Goal: Transaction & Acquisition: Purchase product/service

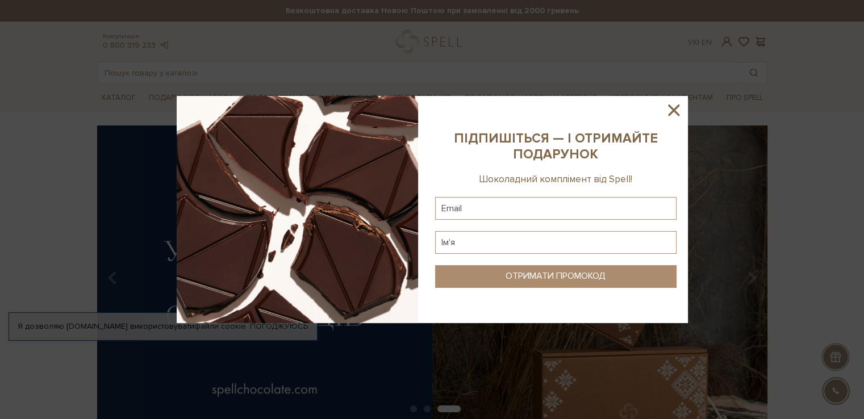
click at [672, 108] on icon at bounding box center [673, 109] width 11 height 11
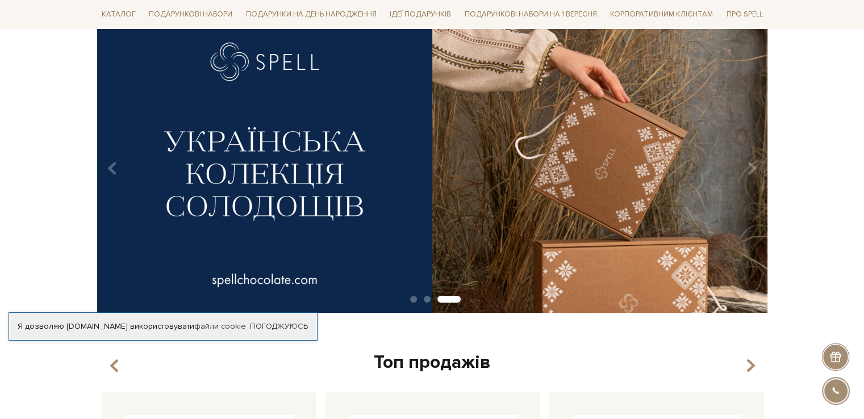
scroll to position [114, 0]
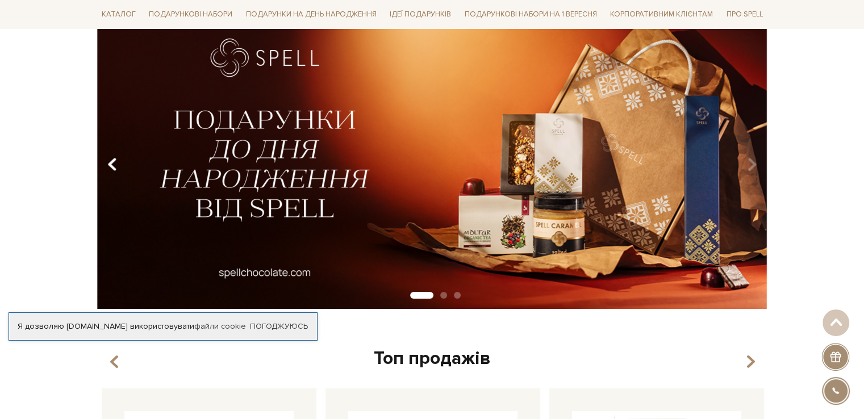
click at [109, 166] on icon "Carousel Navigation" at bounding box center [112, 164] width 10 height 19
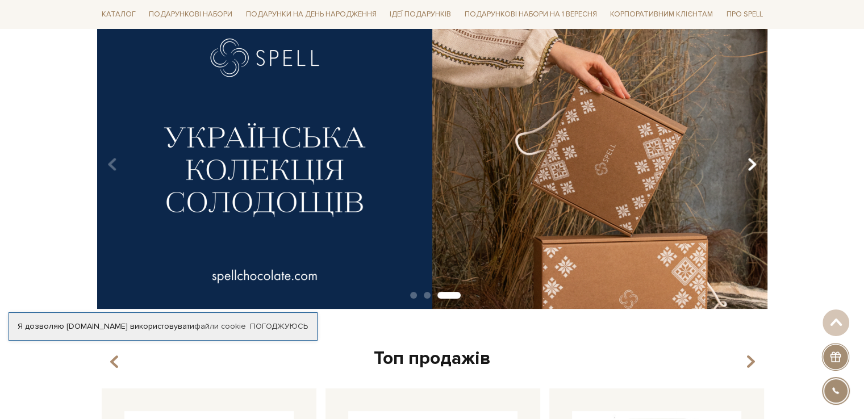
click at [754, 160] on icon "Carousel Navigation" at bounding box center [752, 164] width 10 height 19
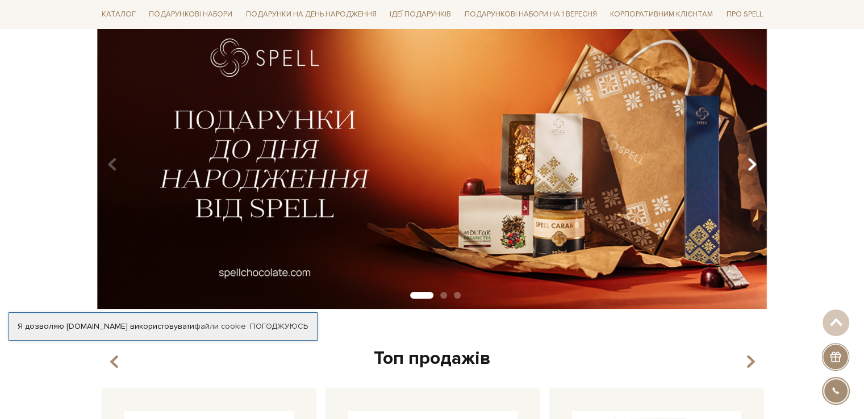
click at [754, 160] on icon "Carousel Navigation" at bounding box center [752, 164] width 10 height 19
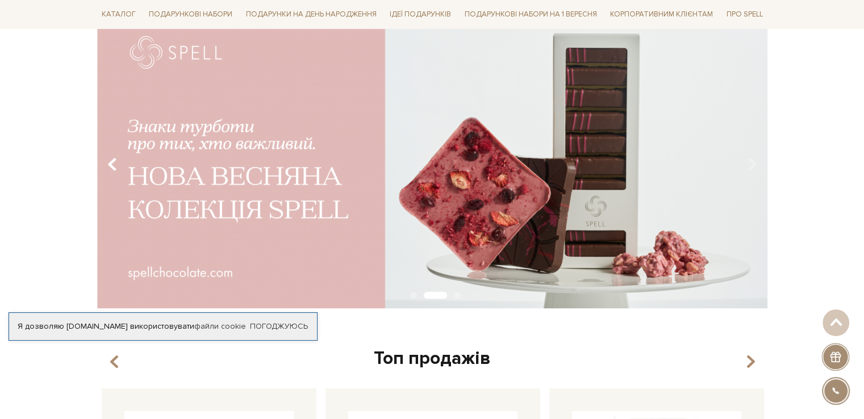
click at [111, 161] on icon "Carousel Navigation" at bounding box center [112, 164] width 10 height 19
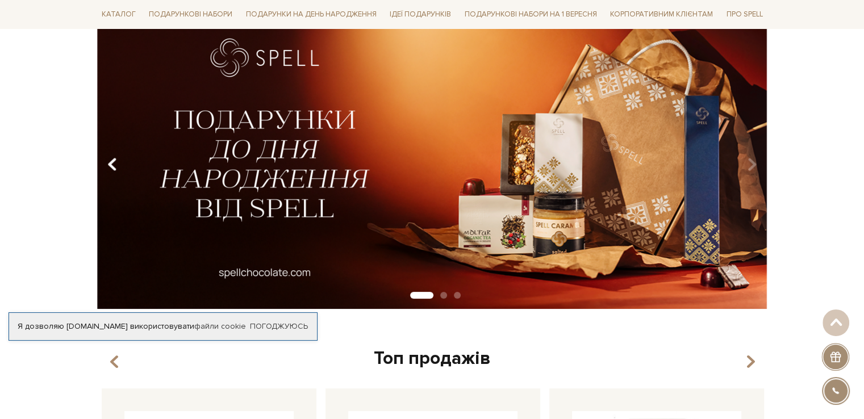
click at [111, 161] on icon "Carousel Navigation" at bounding box center [112, 164] width 10 height 19
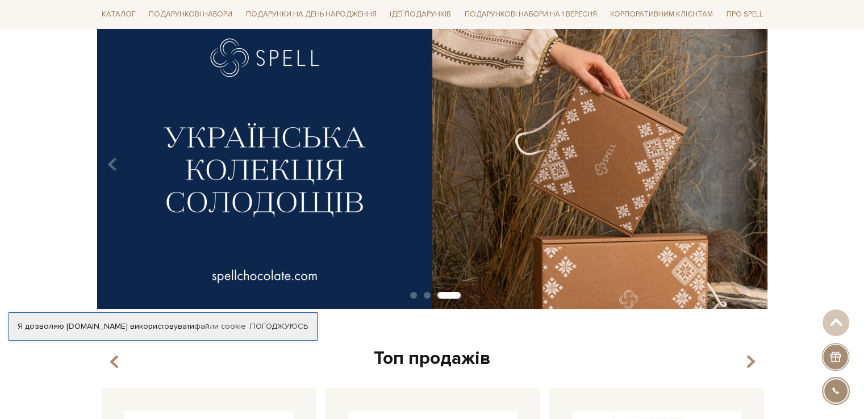
click at [383, 164] on img at bounding box center [432, 160] width 670 height 297
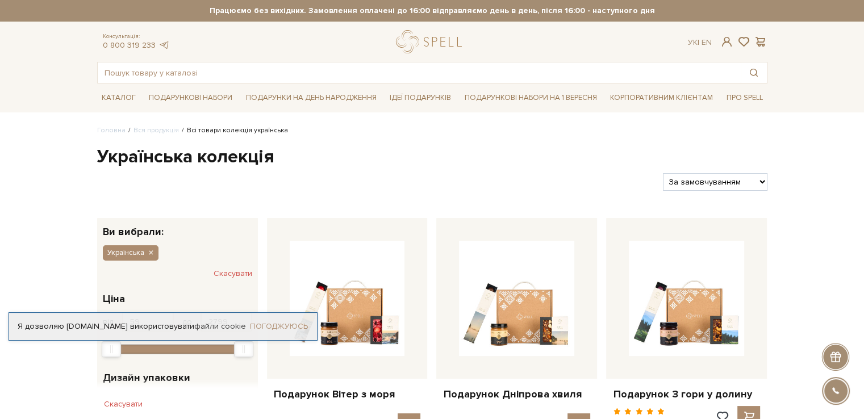
click at [274, 322] on link "Погоджуюсь" at bounding box center [279, 326] width 58 height 10
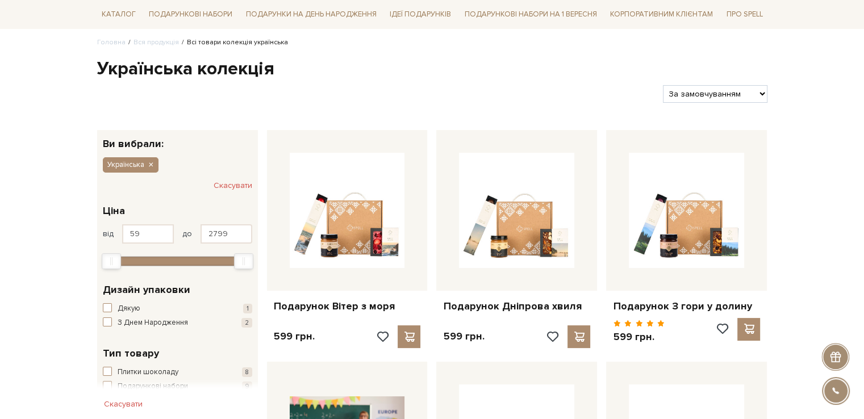
scroll to position [170, 0]
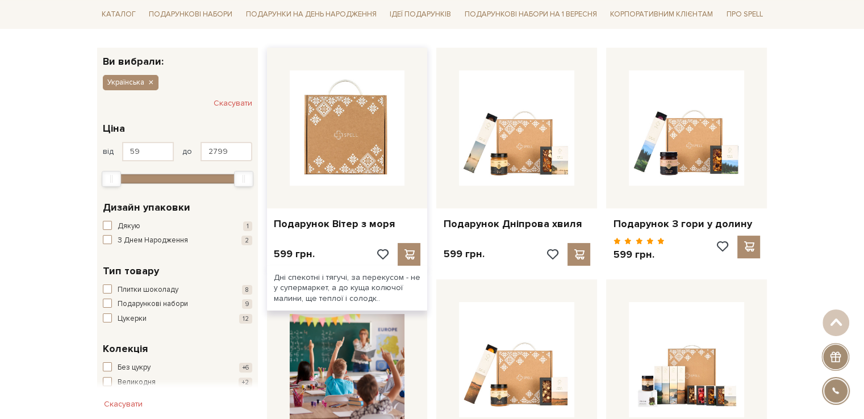
click at [318, 148] on img at bounding box center [347, 127] width 115 height 115
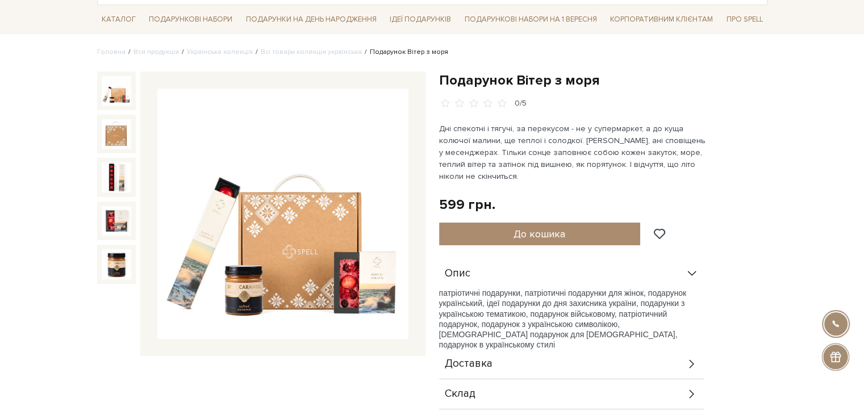
scroll to position [114, 0]
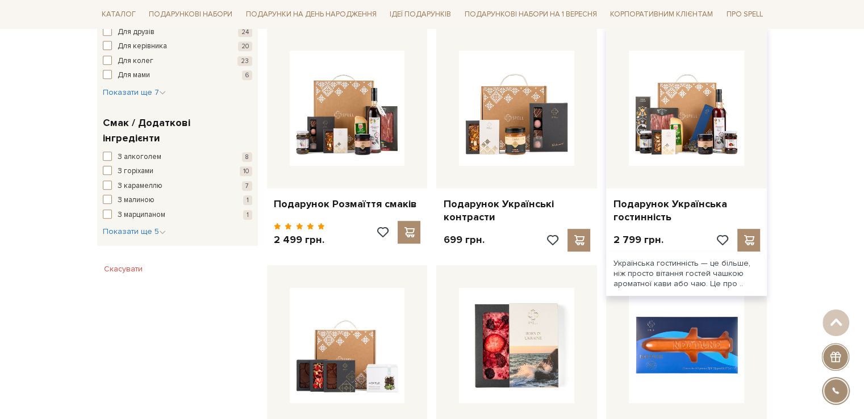
scroll to position [682, 0]
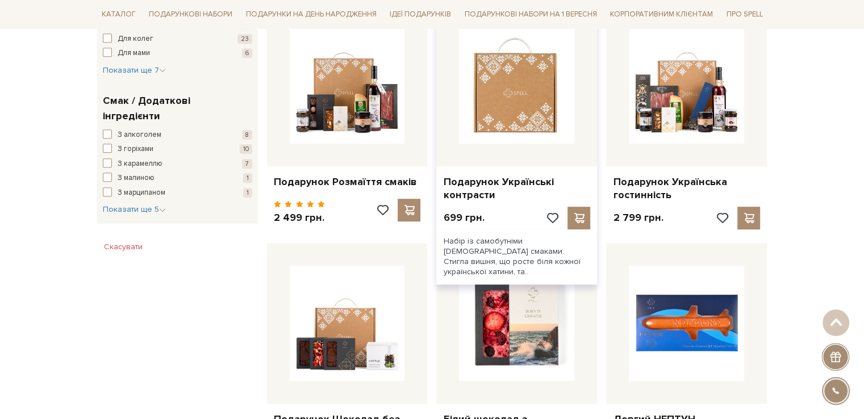
click at [506, 103] on img at bounding box center [516, 85] width 115 height 115
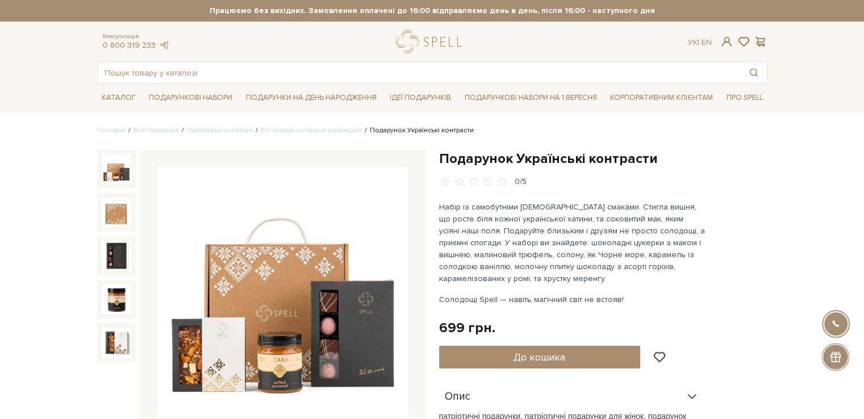
scroll to position [57, 0]
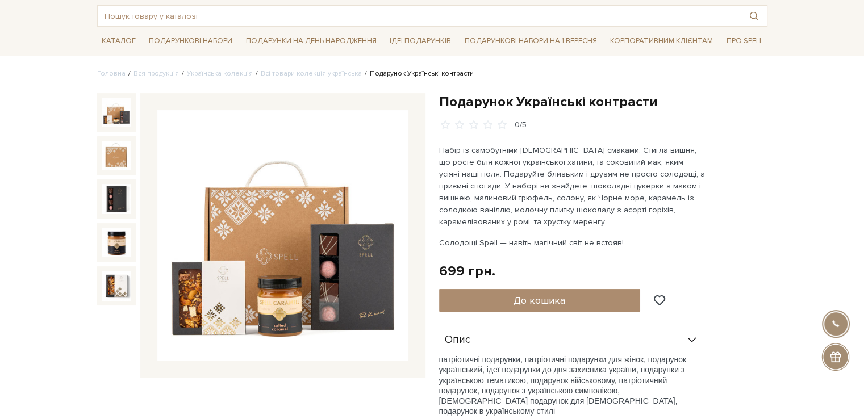
click at [358, 283] on img at bounding box center [282, 235] width 251 height 251
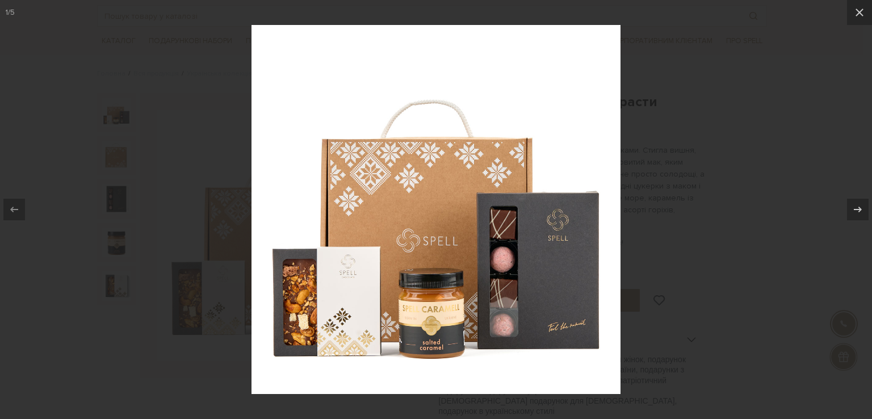
click at [728, 275] on div at bounding box center [436, 209] width 872 height 419
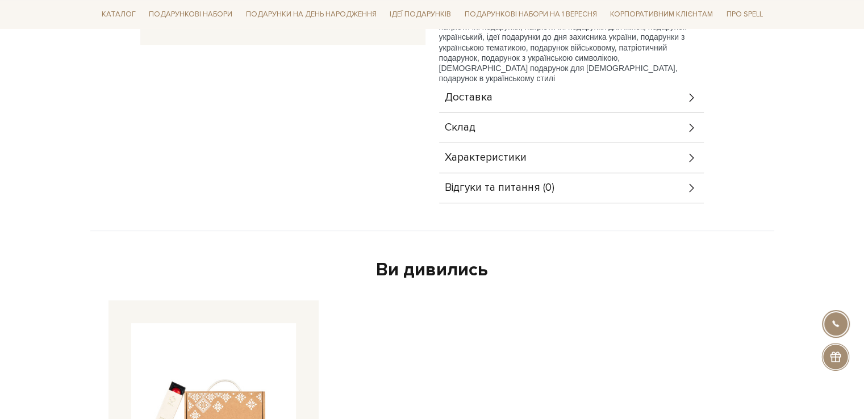
scroll to position [398, 0]
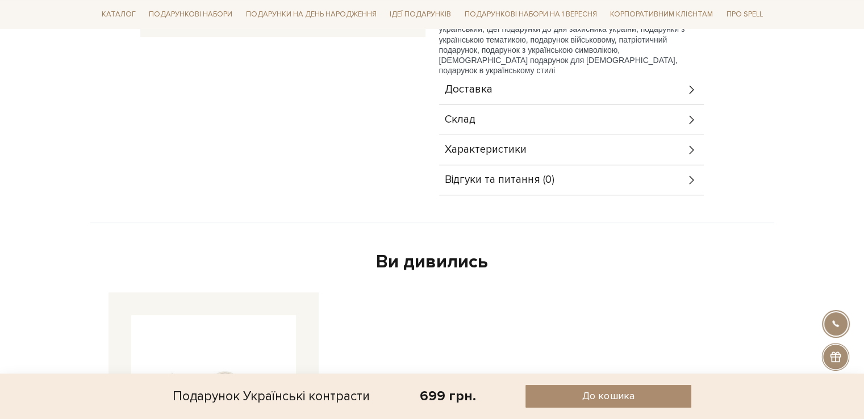
click at [500, 107] on div "Склад" at bounding box center [571, 120] width 265 height 30
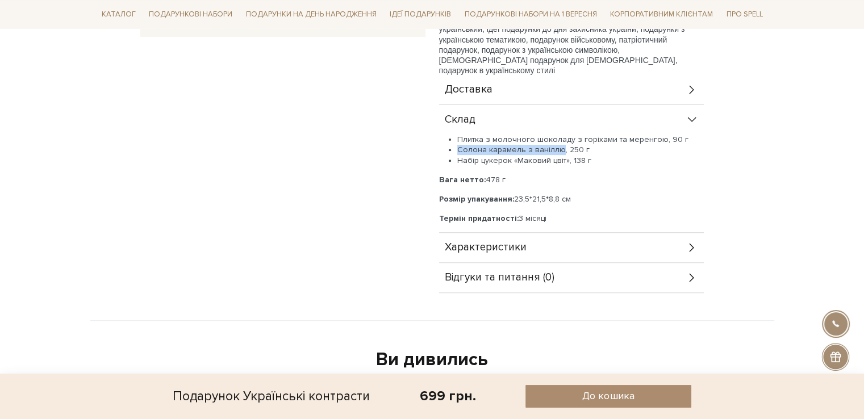
drag, startPoint x: 459, startPoint y: 148, endPoint x: 557, endPoint y: 152, distance: 97.8
click at [557, 152] on li "Солона карамель з ваніллю, 250 г" at bounding box center [580, 150] width 246 height 10
copy li "Солона карамель з ваніллю"
